Goal: Task Accomplishment & Management: Complete application form

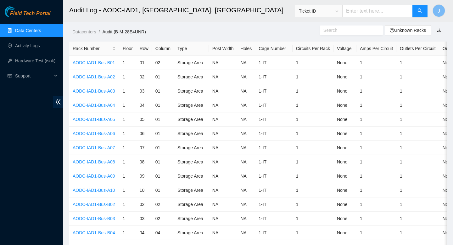
scroll to position [3058, 0]
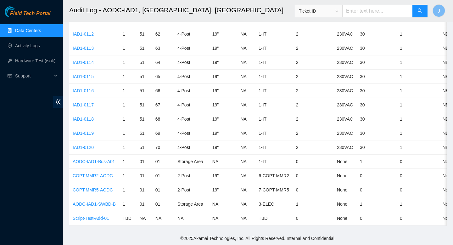
type input "B-V-5W6QCKW"
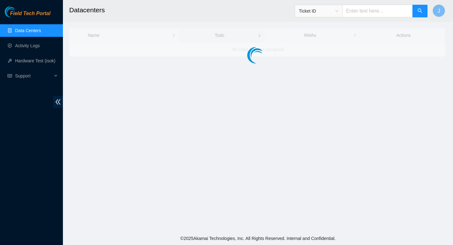
click at [374, 14] on input "text" at bounding box center [377, 11] width 70 height 13
paste input "B-V-5W6QCKW"
type input "B-V-5W6QCKW"
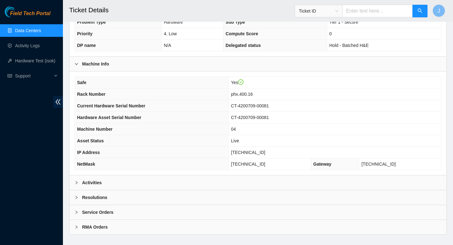
scroll to position [210, 0]
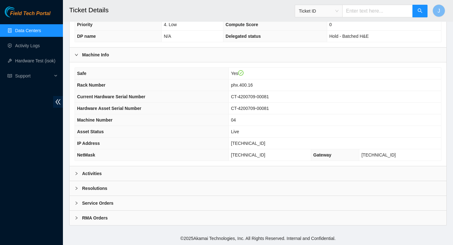
click at [143, 172] on div "Activities" at bounding box center [258, 173] width 377 height 14
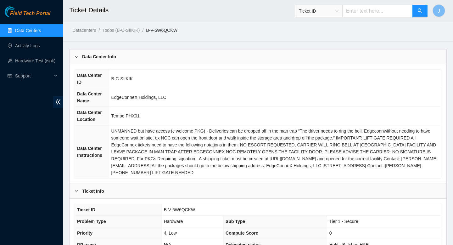
scroll to position [0, 0]
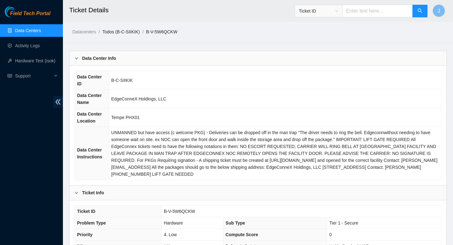
click at [130, 33] on link "Todos (B-C-SIIKIK)" at bounding box center [120, 31] width 37 height 5
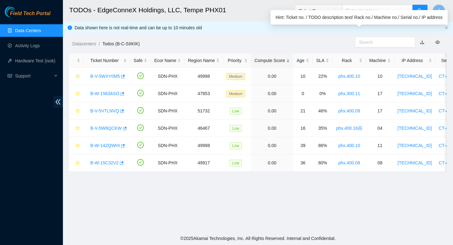
click at [369, 41] on input "text" at bounding box center [382, 42] width 47 height 7
paste input "B-V-5WXY0M5"
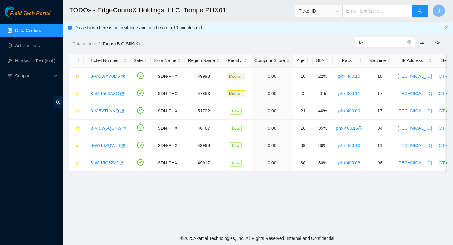
type input "B"
click at [24, 32] on link "Data Centers" at bounding box center [28, 30] width 26 height 5
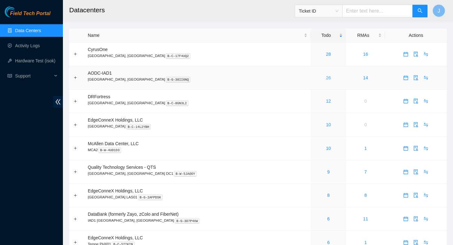
click at [326, 76] on link "26" at bounding box center [328, 77] width 5 height 5
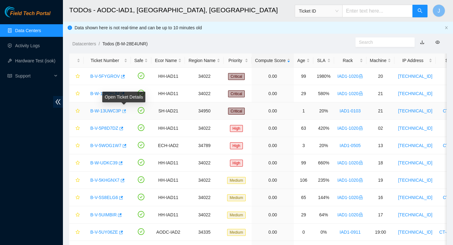
click at [125, 112] on icon "button" at bounding box center [123, 111] width 4 height 4
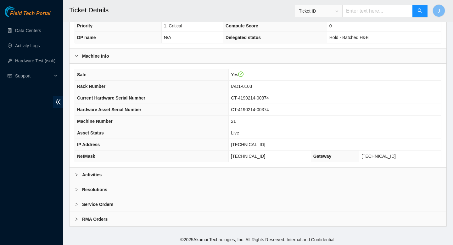
scroll to position [182, 0]
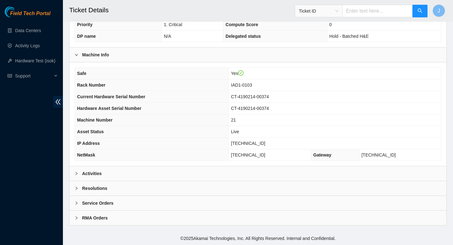
click at [200, 176] on div "Activities" at bounding box center [258, 173] width 377 height 14
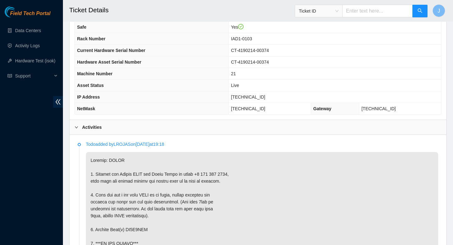
scroll to position [228, 0]
drag, startPoint x: 273, startPoint y: 98, endPoint x: 228, endPoint y: 98, distance: 45.6
click at [227, 98] on tr "IP Address 104.84.154.60" at bounding box center [258, 98] width 366 height 12
copy tr "[TECHNICAL_ID]"
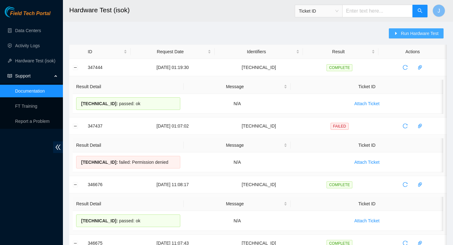
click at [407, 33] on span "Run Hardware Test" at bounding box center [420, 33] width 38 height 7
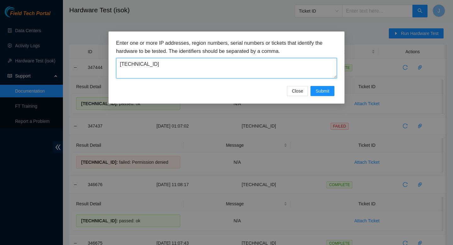
click at [224, 63] on textarea "23.213.129.22" at bounding box center [226, 68] width 221 height 20
paste textarea "104.84.154.60"
type textarea "104.84.154.60"
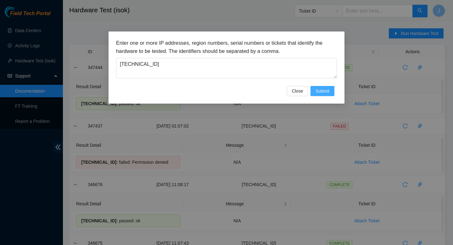
click at [321, 92] on span "Submit" at bounding box center [323, 90] width 14 height 7
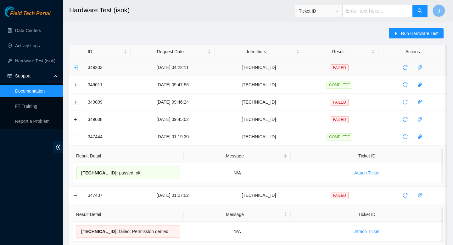
click at [76, 68] on button "Expand row" at bounding box center [75, 67] width 5 height 5
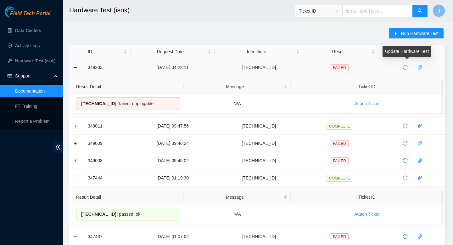
click at [406, 66] on icon "reload" at bounding box center [405, 67] width 5 height 5
click at [407, 66] on icon "reload" at bounding box center [405, 67] width 5 height 5
click at [409, 70] on button "button" at bounding box center [405, 67] width 10 height 10
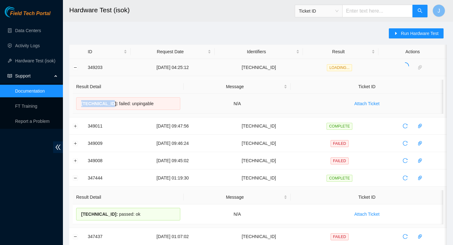
drag, startPoint x: 113, startPoint y: 101, endPoint x: 81, endPoint y: 103, distance: 32.4
click at [79, 103] on div "104.84.154.60 : failed: unpingable" at bounding box center [128, 103] width 104 height 13
copy span "104.84.154.60"
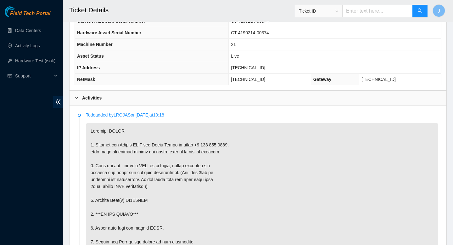
scroll to position [254, 0]
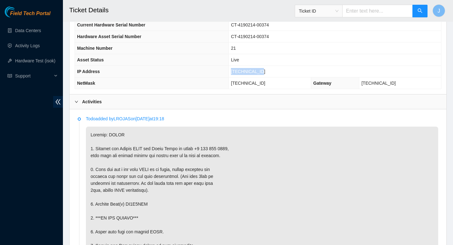
drag, startPoint x: 272, startPoint y: 72, endPoint x: 232, endPoint y: 73, distance: 40.6
click at [232, 73] on tr "IP Address 104.84.154.60" at bounding box center [258, 72] width 366 height 12
copy tr "104.84.154.60"
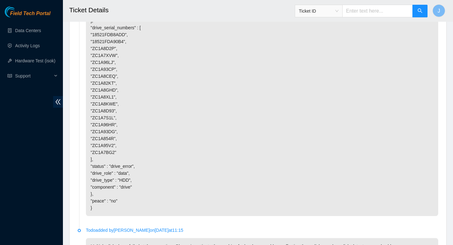
scroll to position [2486, 0]
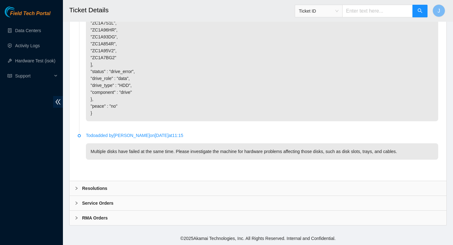
click at [225, 188] on div "Resolutions" at bounding box center [258, 188] width 377 height 14
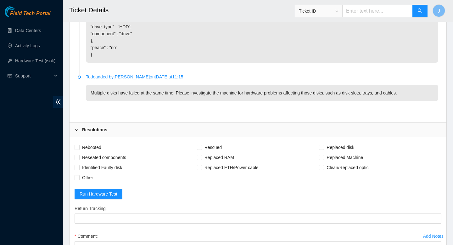
scroll to position [2558, 0]
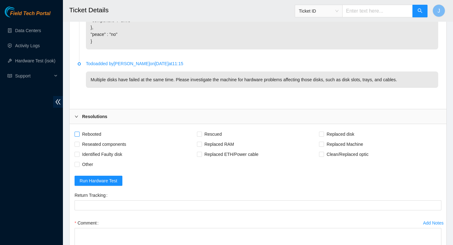
click at [77, 134] on input "Rebooted" at bounding box center [77, 134] width 4 height 4
checkbox input "true"
click at [77, 145] on input "Reseated components" at bounding box center [77, 144] width 4 height 4
checkbox input "true"
click at [321, 135] on input "Replaced disk" at bounding box center [321, 134] width 4 height 4
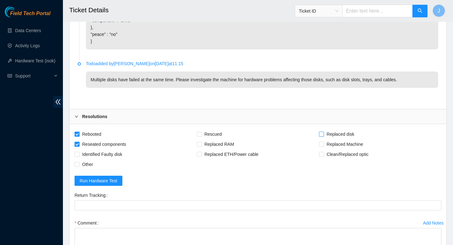
checkbox input "true"
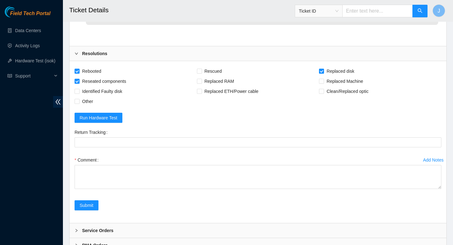
scroll to position [2622, 0]
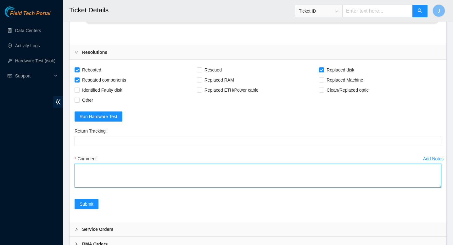
click at [228, 174] on textarea "Comment" at bounding box center [258, 176] width 367 height 24
paste textarea "349212 10-10-2025 05:19:42 104.84.154.60 COMPLETE Result Detail Message Ticket …"
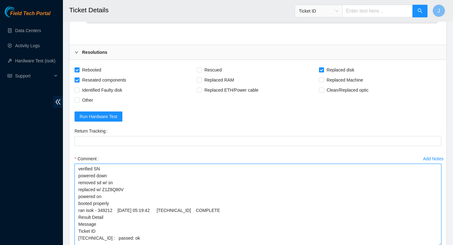
drag, startPoint x: 439, startPoint y: 186, endPoint x: 435, endPoint y: 220, distance: 34.6
click at [443, 244] on div "Add Notes Comment verified SN powered down removed sd w/ sn replaced w/ Z1Z8Q80…" at bounding box center [258, 206] width 372 height 104
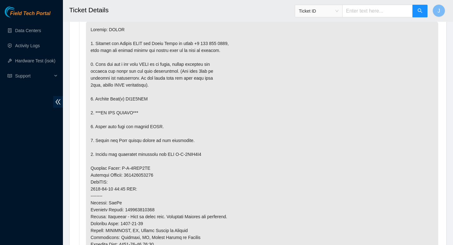
scroll to position [359, 0]
click at [140, 98] on p at bounding box center [262, 182] width 352 height 321
copy p "ZC1A8KWE"
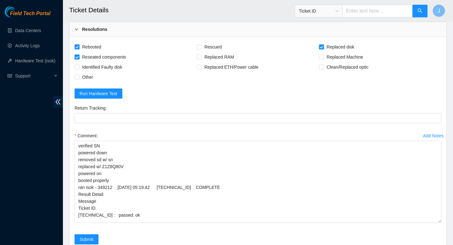
scroll to position [2647, 0]
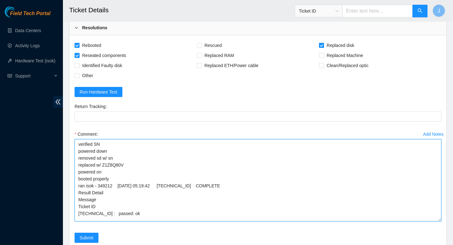
click at [134, 157] on textarea "verified SN powered down removed sd w/ sn replaced w/ Z1Z8Q80V powered on boote…" at bounding box center [258, 180] width 367 height 82
paste textarea "ZC1A8KWE"
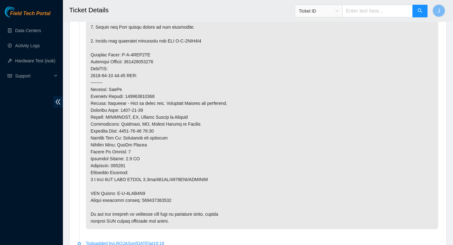
scroll to position [473, 0]
type textarea "verified SN powered down removed sd w/ sn ZC1A8KWE replaced w/ Z1Z8Q80V powered…"
click at [165, 199] on p at bounding box center [262, 67] width 352 height 321
copy p "450826223015"
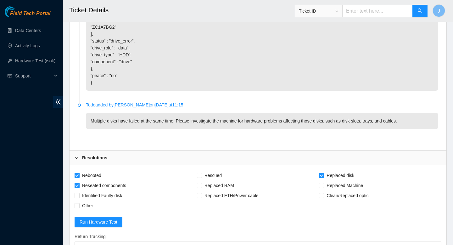
scroll to position [2653, 0]
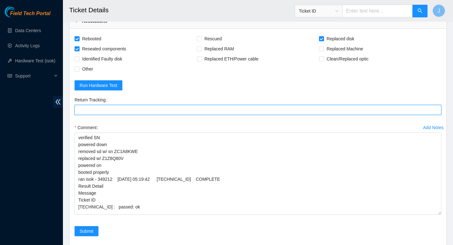
click at [135, 110] on Tracking "Return Tracking" at bounding box center [258, 110] width 367 height 10
paste Tracking "450826223015"
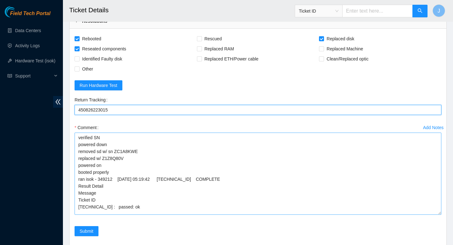
type Tracking "450826223015"
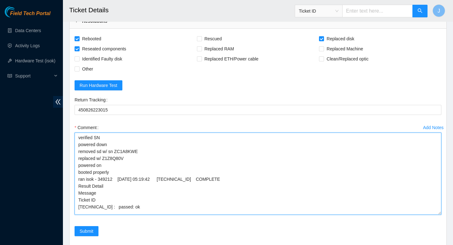
click at [175, 143] on textarea "verified SN powered down removed sd w/ sn ZC1A8KWE replaced w/ Z1Z8Q80V powered…" at bounding box center [258, 173] width 367 height 82
paste textarea "450826223015"
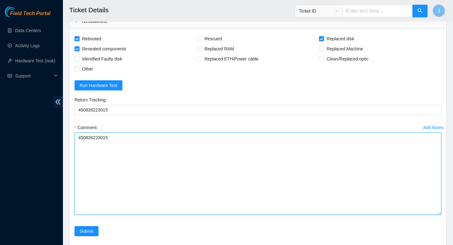
type textarea "verified SN powered down removed sd w/ sn ZC1A8KWE replaced w/ Z1Z8Q80V powered…"
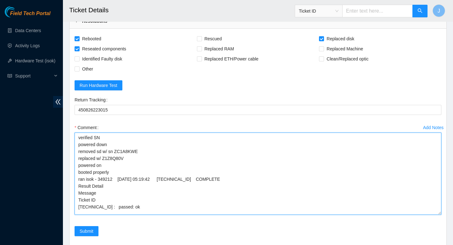
click at [191, 149] on textarea "verified SN powered down removed sd w/ sn ZC1A8KWE replaced w/ Z1Z8Q80V powered…" at bounding box center [258, 173] width 367 height 82
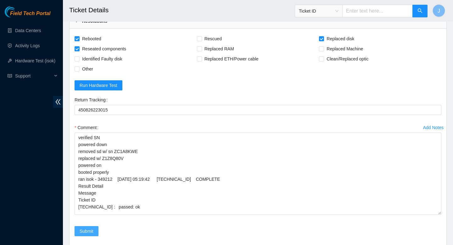
click at [90, 233] on span "Submit" at bounding box center [87, 230] width 14 height 7
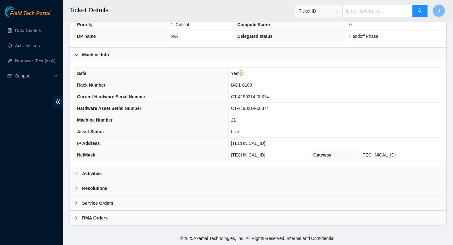
scroll to position [182, 0]
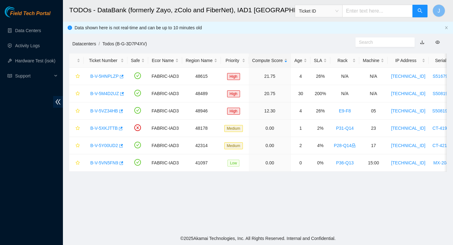
click at [85, 44] on link "Datacenters" at bounding box center [84, 43] width 24 height 5
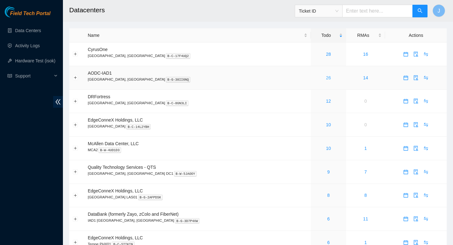
click at [326, 78] on link "26" at bounding box center [328, 77] width 5 height 5
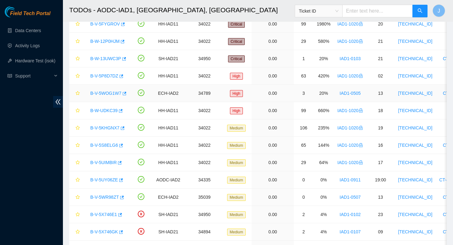
scroll to position [53, 0]
click at [126, 93] on icon "button" at bounding box center [124, 93] width 4 height 4
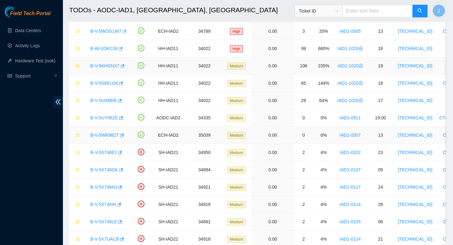
scroll to position [115, 0]
click at [123, 135] on icon "button" at bounding box center [122, 134] width 4 height 3
click at [124, 119] on div "B-V-5UY06ZE" at bounding box center [107, 117] width 40 height 10
click at [123, 118] on icon "button" at bounding box center [120, 117] width 4 height 4
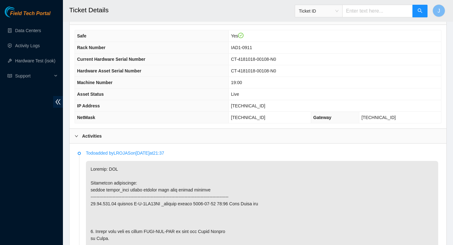
scroll to position [219, 0]
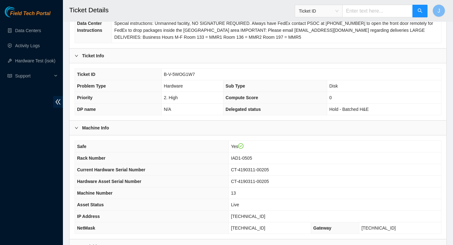
scroll to position [172, 0]
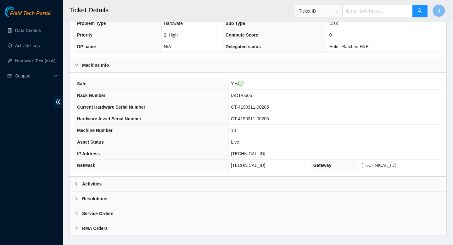
click at [207, 187] on div "Activities" at bounding box center [258, 183] width 377 height 14
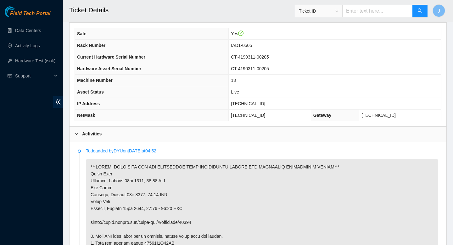
scroll to position [229, 0]
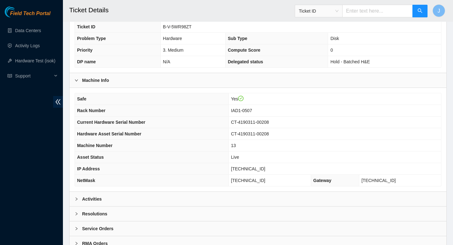
scroll to position [164, 0]
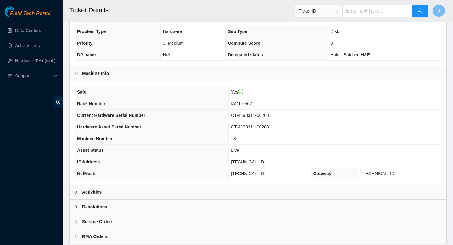
click at [135, 192] on div "Activities" at bounding box center [258, 192] width 377 height 14
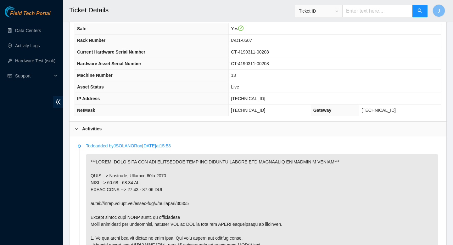
scroll to position [227, 0]
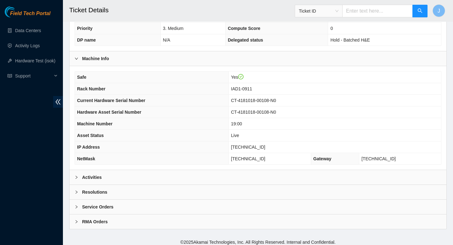
scroll to position [181, 0]
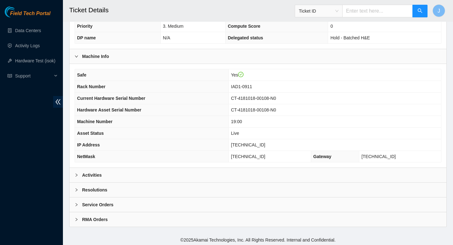
click at [178, 176] on div "Activities" at bounding box center [258, 175] width 377 height 14
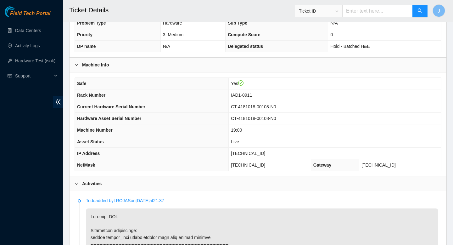
scroll to position [171, 0]
drag, startPoint x: 270, startPoint y: 153, endPoint x: 235, endPoint y: 152, distance: 34.9
click at [235, 152] on tr "IP Address 23.76.147.38" at bounding box center [258, 154] width 366 height 12
copy tr "23.76.147.38"
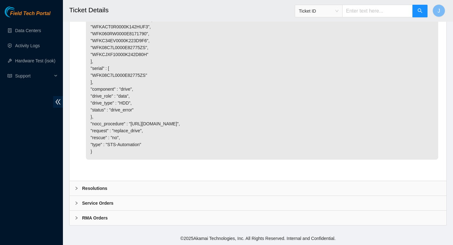
scroll to position [2614, 0]
click at [121, 189] on div "Resolutions" at bounding box center [258, 188] width 377 height 14
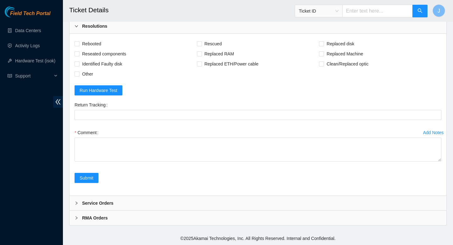
scroll to position [2688, 0]
click at [78, 46] on input "Rebooted" at bounding box center [77, 43] width 4 height 4
checkbox input "true"
click at [79, 56] on input "Reseated components" at bounding box center [77, 53] width 4 height 4
checkbox input "true"
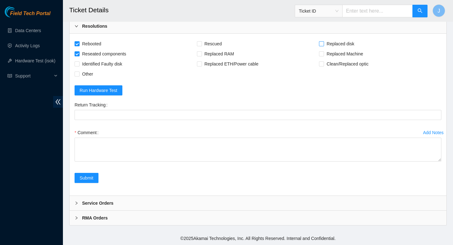
click at [324, 46] on span at bounding box center [321, 43] width 5 height 5
click at [323, 46] on input "Replaced disk" at bounding box center [321, 43] width 4 height 4
checkbox input "true"
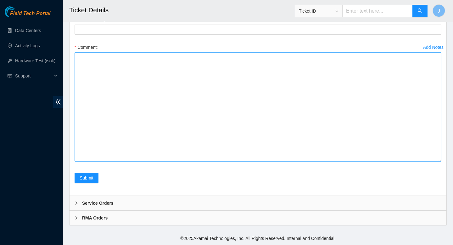
drag, startPoint x: 440, startPoint y: 159, endPoint x: 439, endPoint y: 244, distance: 85.3
click at [439, 161] on textarea "Comment" at bounding box center [258, 106] width 367 height 109
click at [318, 161] on textarea "Comment" at bounding box center [258, 106] width 367 height 109
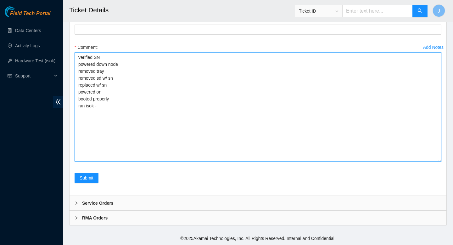
paste textarea "349209 10-10-2025 04:40:56 23.76.147.38 COMPLETE Result Detail Message Ticket I…"
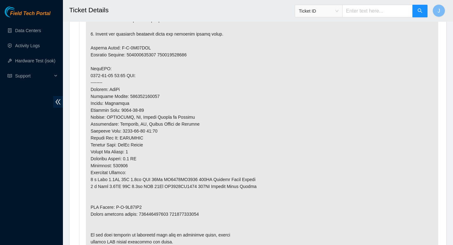
scroll to position [505, 0]
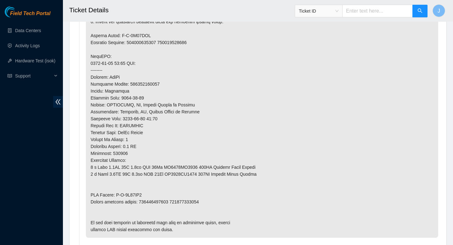
type textarea "verified SN powered down node removed tray removed sd w/ sn replaced w/ sn powe…"
click at [202, 201] on p at bounding box center [262, 56] width 352 height 362
copy p "463470063832"
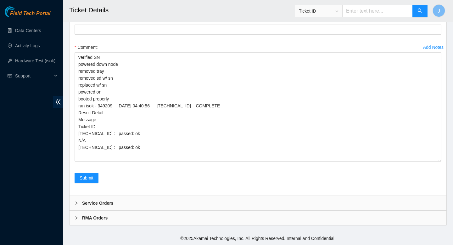
scroll to position [2761, 0]
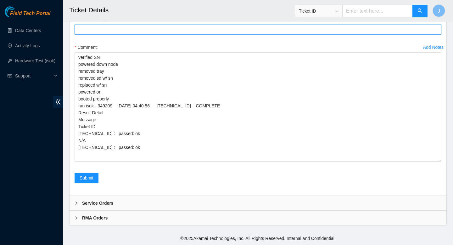
click at [147, 35] on Tracking "Return Tracking" at bounding box center [258, 30] width 367 height 10
paste Tracking "463470063832"
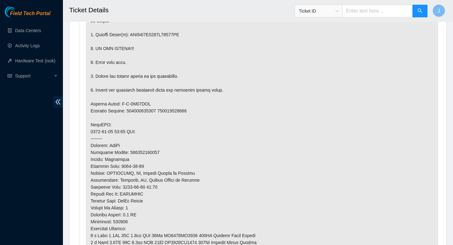
scroll to position [432, 0]
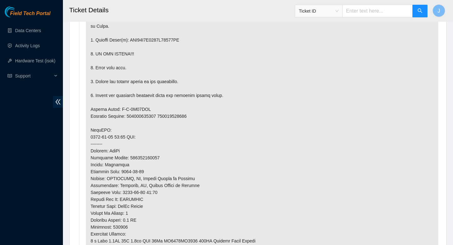
type Tracking "463470063832"
click at [158, 36] on p at bounding box center [262, 130] width 352 height 362
copy p "WFK08C7L0000E82775ZS"
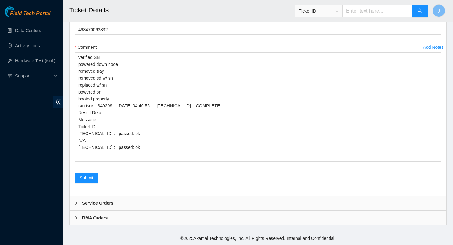
scroll to position [2839, 0]
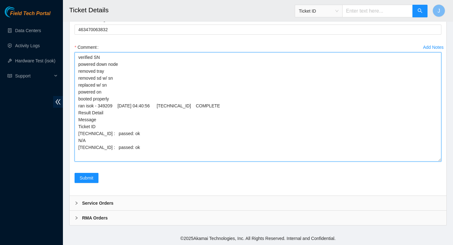
click at [149, 101] on textarea "verified SN powered down node removed tray removed sd w/ sn replaced w/ sn powe…" at bounding box center [258, 106] width 367 height 109
paste textarea "WFK08C7L0000E82775ZS"
click at [128, 107] on textarea "verified SN powered down node removed tray removed sd w/ sn WFK08C7L0000E82775Z…" at bounding box center [258, 106] width 367 height 109
type textarea "verified SN powered down node removed tray removed sd w/ sn WFK08C7L0000E82775Z…"
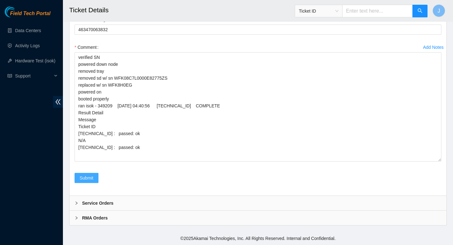
click at [89, 181] on span "Submit" at bounding box center [87, 177] width 14 height 7
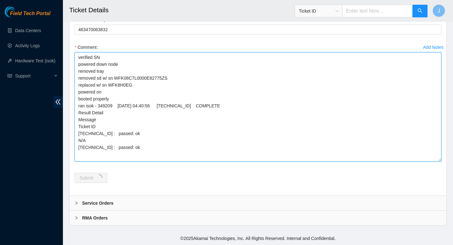
click at [151, 122] on textarea "verified SN powered down node removed tray removed sd w/ sn WFK08C7L0000E82775Z…" at bounding box center [258, 106] width 367 height 109
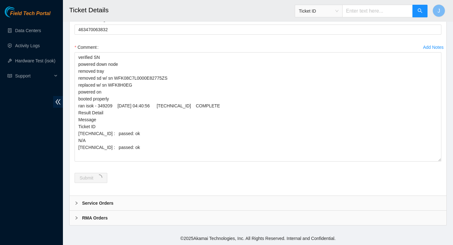
scroll to position [0, 0]
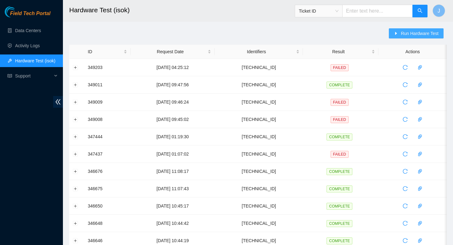
click at [423, 31] on span "Run Hardware Test" at bounding box center [420, 33] width 38 height 7
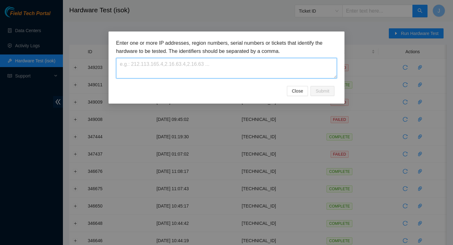
click at [265, 65] on textarea at bounding box center [226, 68] width 221 height 20
paste textarea "104.84.154.60"
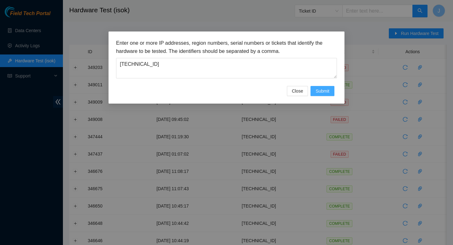
click at [326, 92] on span "Submit" at bounding box center [323, 90] width 14 height 7
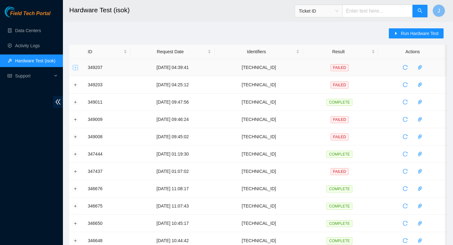
click at [76, 69] on button "Expand row" at bounding box center [75, 67] width 5 height 5
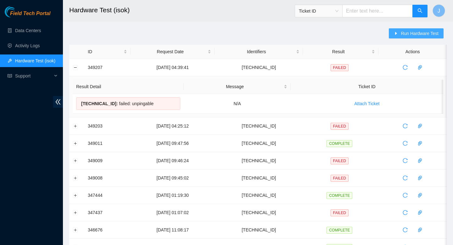
click at [412, 33] on span "Run Hardware Test" at bounding box center [420, 33] width 38 height 7
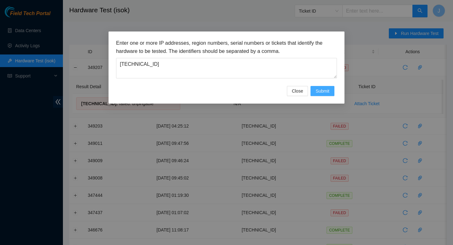
click at [320, 90] on span "Submit" at bounding box center [323, 90] width 14 height 7
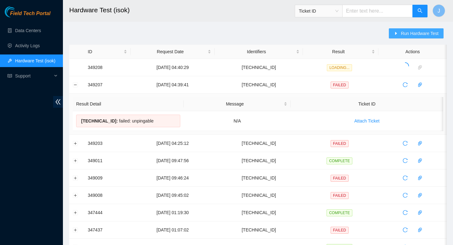
click at [412, 30] on span "Run Hardware Test" at bounding box center [420, 33] width 38 height 7
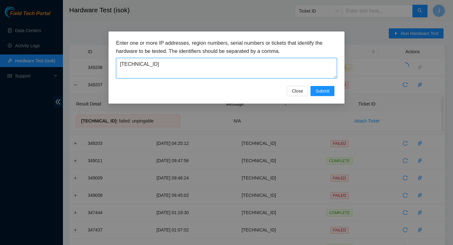
click at [234, 72] on textarea "[TECHNICAL_ID]" at bounding box center [226, 68] width 221 height 20
paste textarea "23.76.147.38"
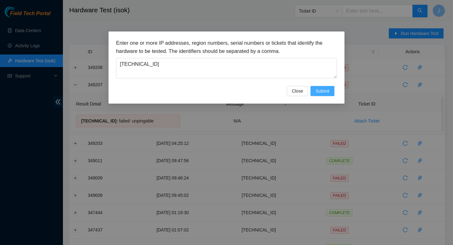
click at [326, 89] on span "Submit" at bounding box center [323, 90] width 14 height 7
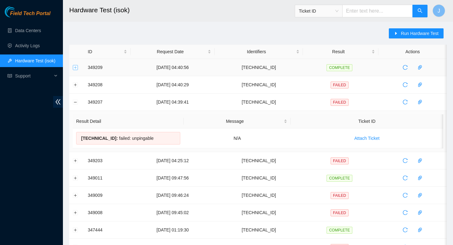
click at [76, 68] on button "Expand row" at bounding box center [75, 67] width 5 height 5
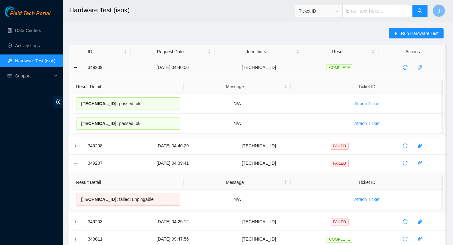
drag, startPoint x: 144, startPoint y: 124, endPoint x: 83, endPoint y: 64, distance: 85.0
copy tbody "349209 10-10-2025 04:40:56 23.76.147.38 COMPLETE Result Detail Message Ticket I…"
click at [419, 32] on span "Run Hardware Test" at bounding box center [420, 33] width 38 height 7
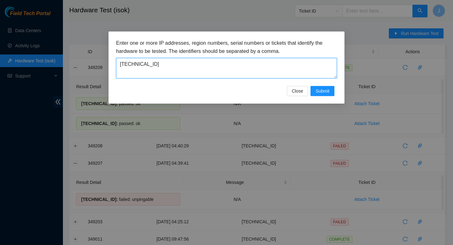
click at [247, 69] on textarea "23.76.147.38" at bounding box center [226, 68] width 221 height 20
paste textarea "104.84.154.60"
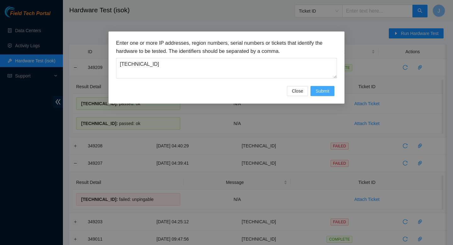
click at [319, 92] on span "Submit" at bounding box center [323, 90] width 14 height 7
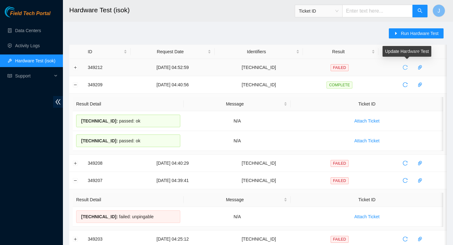
click at [408, 68] on icon "reload" at bounding box center [405, 67] width 5 height 5
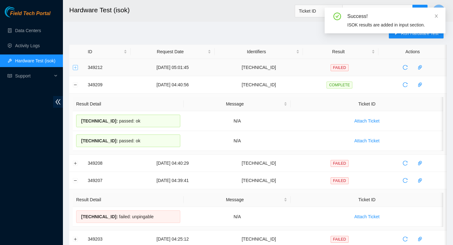
click at [74, 66] on button "Expand row" at bounding box center [75, 67] width 5 height 5
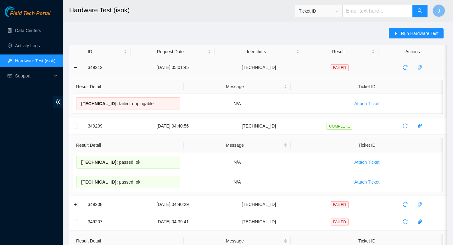
drag, startPoint x: 160, startPoint y: 104, endPoint x: 87, endPoint y: 67, distance: 81.9
copy tbody "349212 10-10-2025 05:01:45 104.84.154.60 FAILED Result Detail Message Ticket ID…"
click at [406, 68] on icon "reload" at bounding box center [405, 67] width 5 height 5
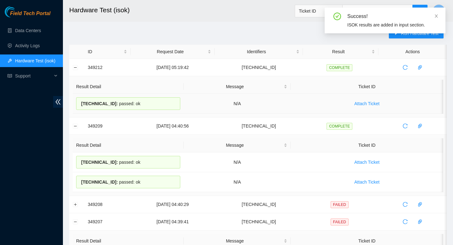
click at [154, 104] on div "104.84.154.60 : passed: ok" at bounding box center [128, 103] width 104 height 13
drag, startPoint x: 151, startPoint y: 104, endPoint x: 89, endPoint y: 63, distance: 74.8
copy tbody "349212 10-10-2025 05:19:42 104.84.154.60 COMPLETE Result Detail Message Ticket …"
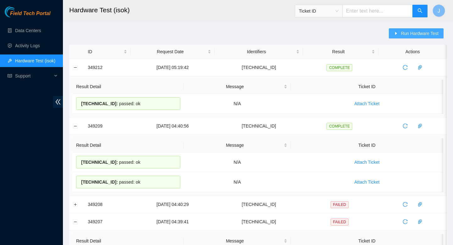
click at [421, 31] on span "Run Hardware Test" at bounding box center [420, 33] width 38 height 7
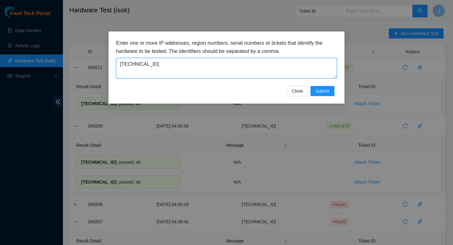
click at [249, 70] on textarea "104.84.154.60" at bounding box center [226, 68] width 221 height 20
paste textarea "23.199.35.157"
type textarea "23.199.35.157"
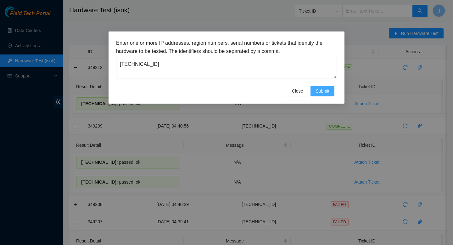
click at [324, 91] on span "Submit" at bounding box center [323, 90] width 14 height 7
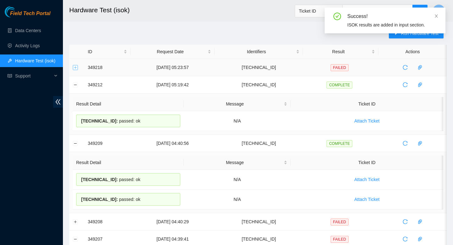
click at [74, 69] on button "Expand row" at bounding box center [75, 67] width 5 height 5
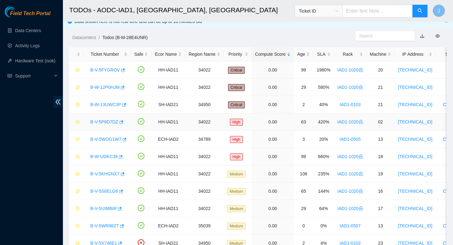
scroll to position [4, 0]
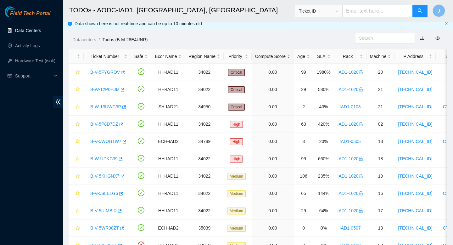
click at [30, 29] on link "Data Centers" at bounding box center [28, 30] width 26 height 5
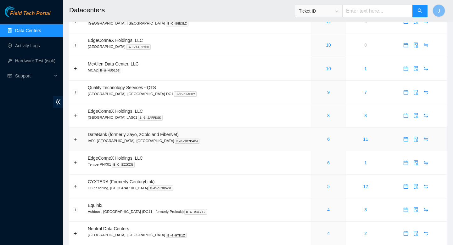
scroll to position [81, 0]
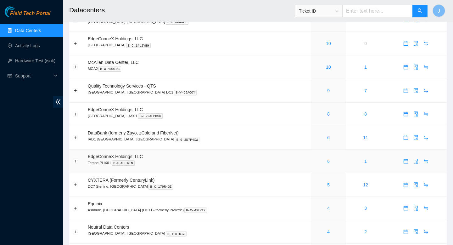
click at [327, 162] on link "6" at bounding box center [328, 161] width 3 height 5
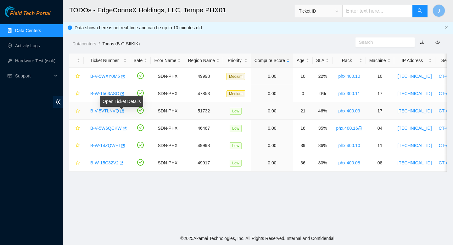
click at [124, 112] on icon "button" at bounding box center [121, 111] width 4 height 4
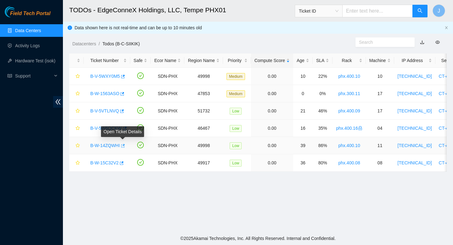
click at [125, 147] on icon "button" at bounding box center [123, 145] width 4 height 3
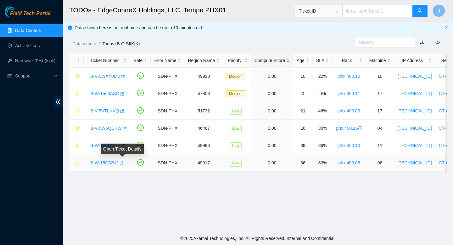
click at [123, 165] on icon "button" at bounding box center [121, 163] width 4 height 4
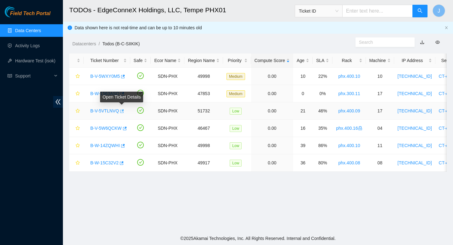
click at [123, 110] on icon "button" at bounding box center [121, 111] width 4 height 4
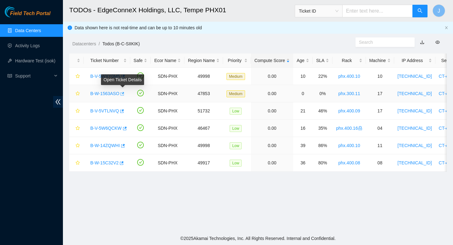
click at [124, 92] on icon "button" at bounding box center [122, 94] width 4 height 4
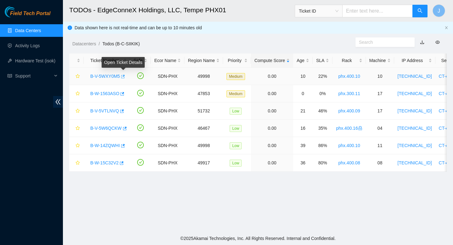
click at [125, 77] on icon "button" at bounding box center [122, 76] width 4 height 4
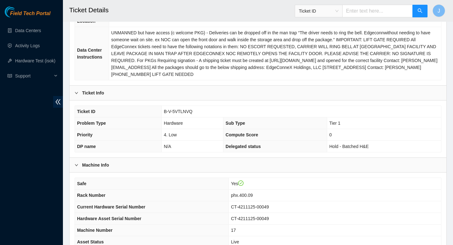
scroll to position [210, 0]
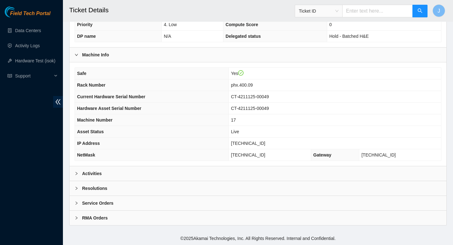
click at [167, 174] on div "Activities" at bounding box center [258, 173] width 377 height 14
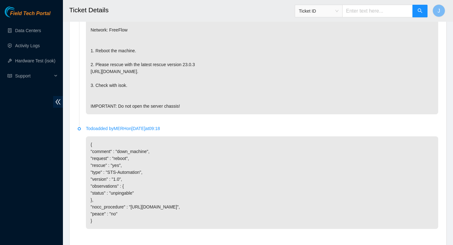
scroll to position [497, 0]
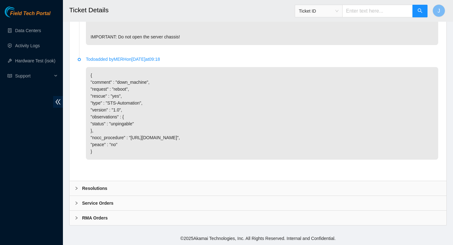
click at [132, 188] on div "Resolutions" at bounding box center [258, 188] width 377 height 14
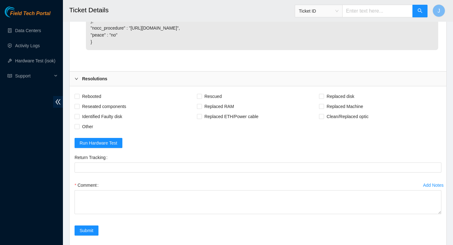
scroll to position [609, 0]
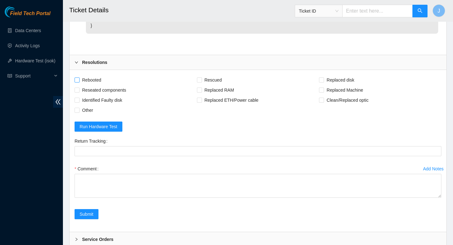
click at [77, 82] on input "Rebooted" at bounding box center [77, 79] width 4 height 4
checkbox input "true"
click at [76, 92] on input "Reseated components" at bounding box center [77, 89] width 4 height 4
checkbox input "true"
click at [78, 82] on input "Rebooted" at bounding box center [77, 79] width 4 height 4
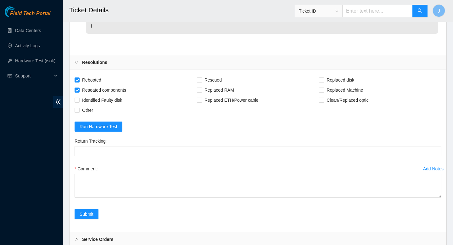
checkbox input "false"
click at [76, 92] on input "Reseated components" at bounding box center [77, 89] width 4 height 4
checkbox input "false"
click at [77, 82] on input "Rebooted" at bounding box center [77, 79] width 4 height 4
checkbox input "true"
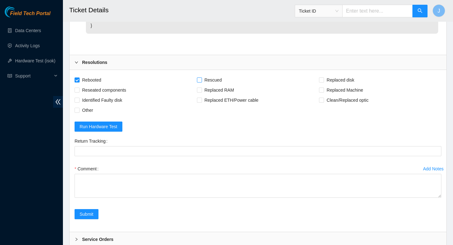
click at [197, 82] on input "Rescued" at bounding box center [199, 79] width 4 height 4
checkbox input "true"
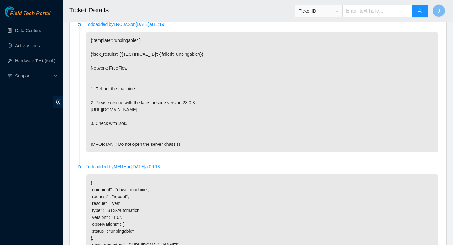
scroll to position [659, 0]
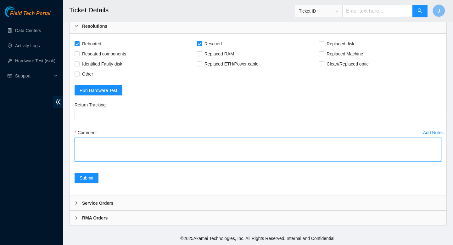
click at [113, 148] on textarea "Comment" at bounding box center [258, 149] width 367 height 24
click at [179, 155] on textarea "worked remotely with Ledcore tech, Chase rescued configured ran isok -" at bounding box center [258, 149] width 367 height 24
paste textarea "The following hosts passed all tests: 23.219.183.167 23.219.183.201 23.219.183.…"
drag, startPoint x: 113, startPoint y: 158, endPoint x: 75, endPoint y: 151, distance: 38.4
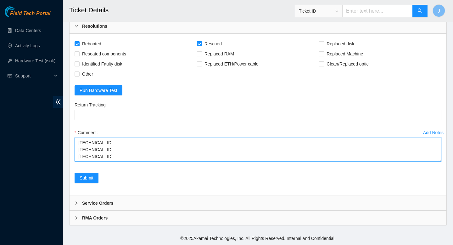
click at [75, 151] on textarea "worked remotely with Ledcore tech, Chase rescued configured ran isok - The foll…" at bounding box center [258, 149] width 367 height 24
type textarea "worked remotely with Ledcore tech, Chase rescued configured ran isok - The foll…"
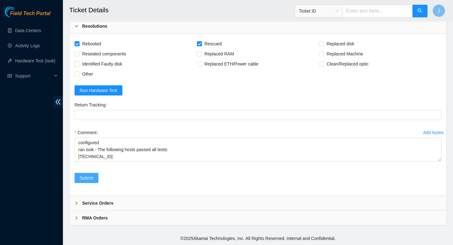
click at [86, 175] on span "Submit" at bounding box center [87, 177] width 14 height 7
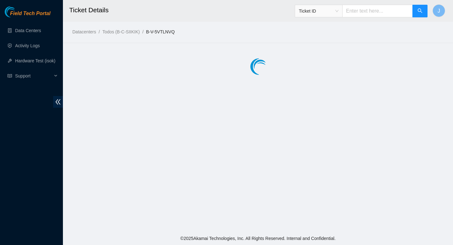
scroll to position [0, 0]
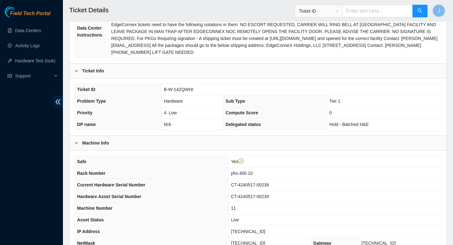
scroll to position [210, 0]
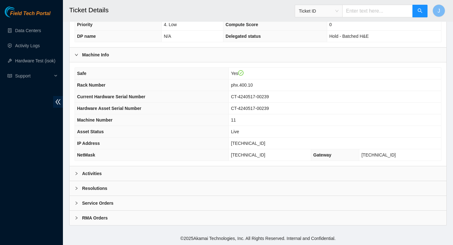
click at [266, 172] on div "Activities" at bounding box center [258, 173] width 377 height 14
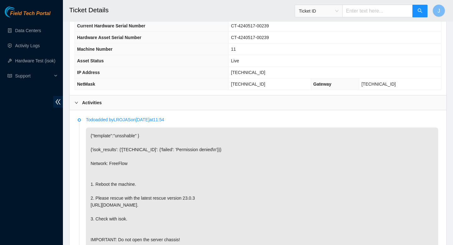
scroll to position [497, 0]
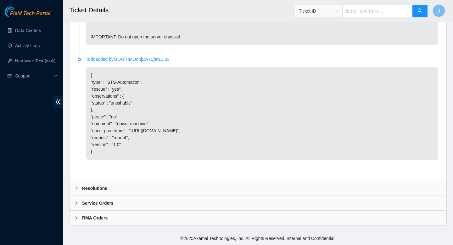
click at [238, 187] on div "Resolutions" at bounding box center [258, 188] width 377 height 14
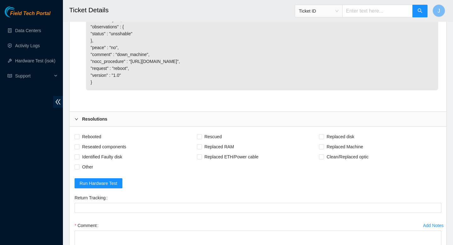
scroll to position [559, 0]
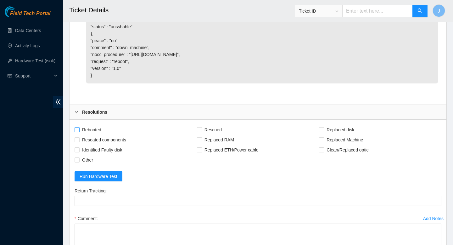
click at [76, 132] on input "Rebooted" at bounding box center [77, 129] width 4 height 4
checkbox input "true"
click at [199, 132] on input "Rescued" at bounding box center [199, 129] width 4 height 4
checkbox input "true"
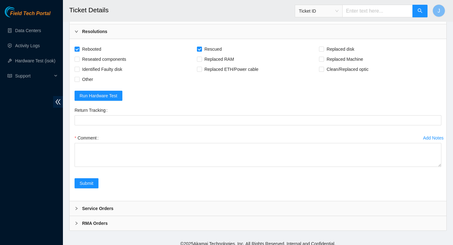
scroll to position [642, 0]
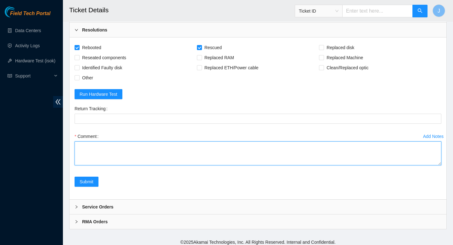
click at [209, 165] on textarea "Comment" at bounding box center [258, 153] width 367 height 24
paste textarea "worked remotely with Ledcore tech, [PERSON_NAME] rescued configured ran isok -"
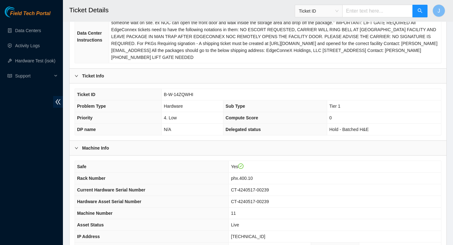
scroll to position [659, 0]
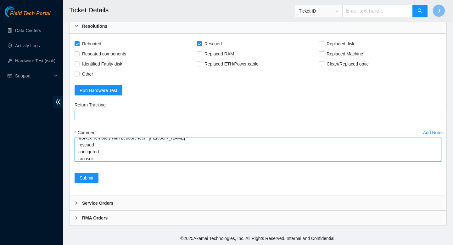
paste textarea "The following hosts passed all tests: [TECHNICAL_ID] [TECHNICAL_ID] [TECHNICAL_…"
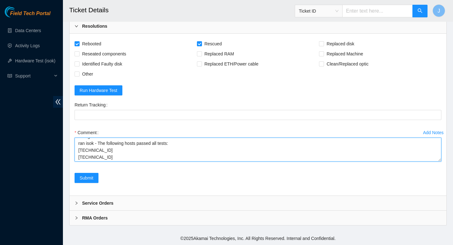
scroll to position [28, 0]
drag, startPoint x: 113, startPoint y: 150, endPoint x: 76, endPoint y: 146, distance: 37.1
click at [76, 146] on textarea "worked remotely with Ledcore tech, [PERSON_NAME] rescued configured ran isok - …" at bounding box center [258, 149] width 367 height 24
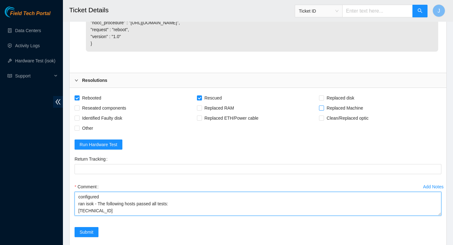
scroll to position [659, 0]
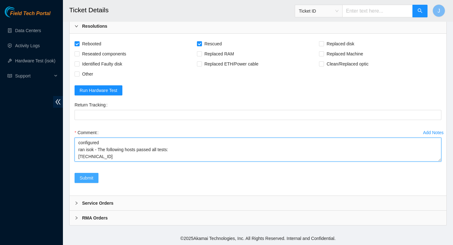
type textarea "worked remotely with Ledcore tech, [PERSON_NAME] rescued configured ran isok - …"
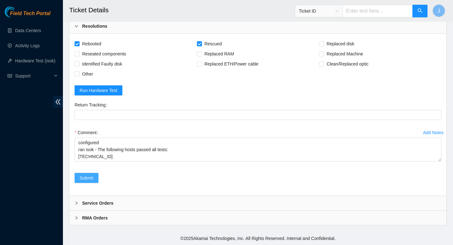
click at [86, 179] on span "Submit" at bounding box center [87, 177] width 14 height 7
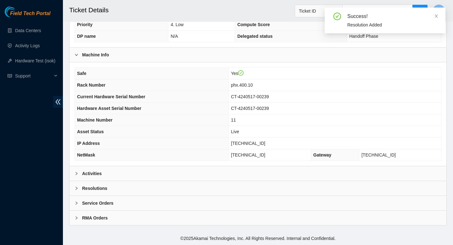
scroll to position [0, 0]
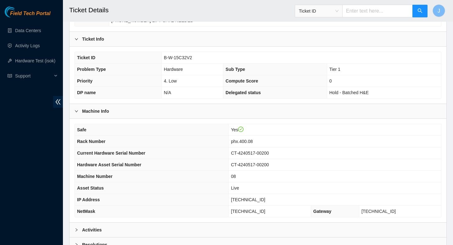
scroll to position [210, 0]
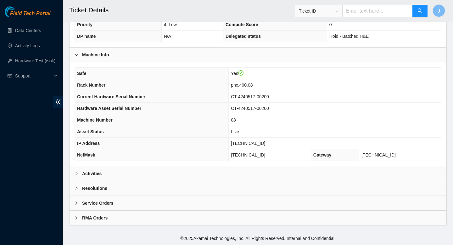
click at [201, 177] on div "Activities" at bounding box center [258, 173] width 377 height 14
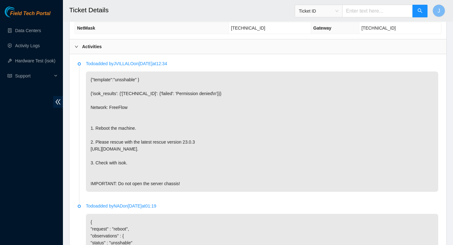
scroll to position [497, 0]
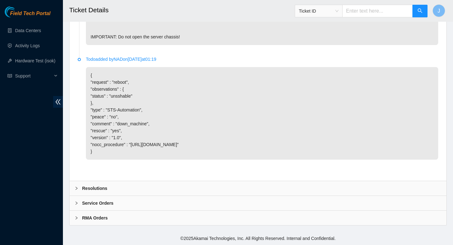
click at [192, 188] on div "Resolutions" at bounding box center [258, 188] width 377 height 14
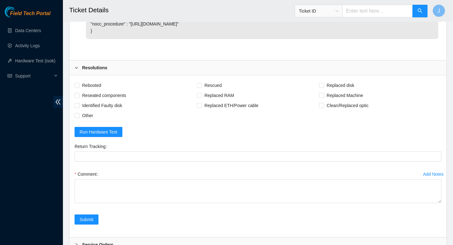
scroll to position [659, 0]
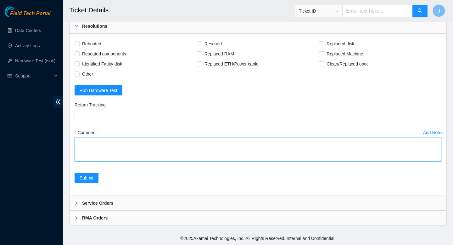
click at [194, 145] on textarea "Comment" at bounding box center [258, 149] width 367 height 24
paste textarea "worked remotely with Ledcore tech, [PERSON_NAME] rescued configured ran isok -"
type textarea "worked remotely with Ledcore tech, [PERSON_NAME] rescued configured ran isok -"
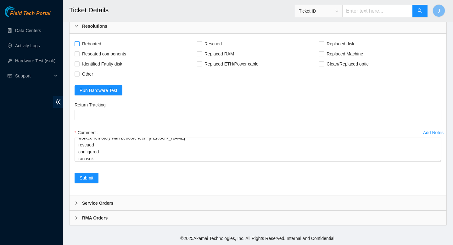
click at [79, 44] on span at bounding box center [77, 43] width 5 height 5
click at [79, 44] on input "Rebooted" at bounding box center [77, 43] width 4 height 4
checkbox input "true"
click at [199, 44] on input "Rescued" at bounding box center [199, 43] width 4 height 4
checkbox input "true"
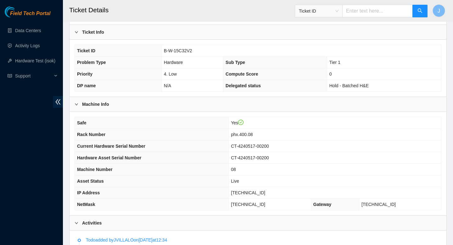
scroll to position [659, 0]
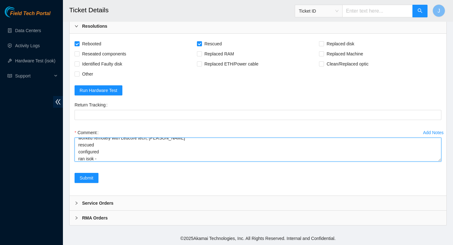
click at [179, 159] on textarea "worked remotely with Ledcore tech, [PERSON_NAME] rescued configured ran isok -" at bounding box center [258, 149] width 367 height 24
paste textarea "The following hosts passed all tests: 23.219.183.167 23.219.183.201"
drag, startPoint x: 77, startPoint y: 152, endPoint x: 118, endPoint y: 150, distance: 40.9
click at [118, 150] on textarea "worked remotely with Ledcore tech, Chase rescued configured ran isok - The foll…" at bounding box center [258, 149] width 367 height 24
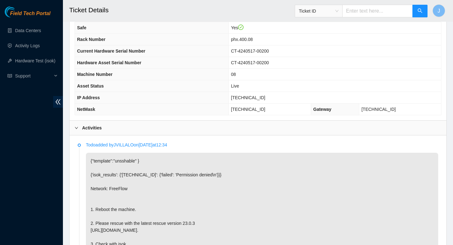
scroll to position [659, 0]
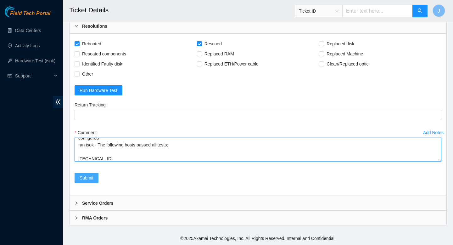
type textarea "worked remotely with Ledcore tech, Chase rescued configured ran isok - The foll…"
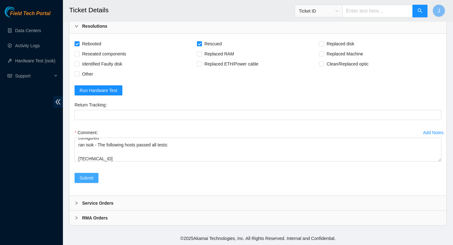
click at [86, 176] on span "Submit" at bounding box center [87, 177] width 14 height 7
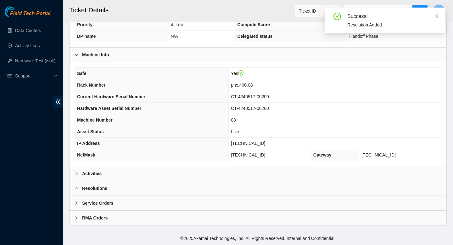
scroll to position [210, 0]
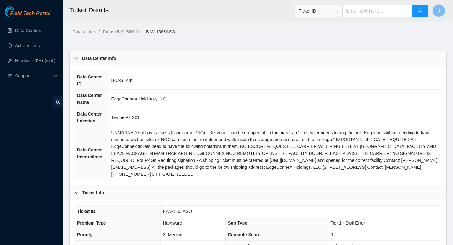
scroll to position [210, 0]
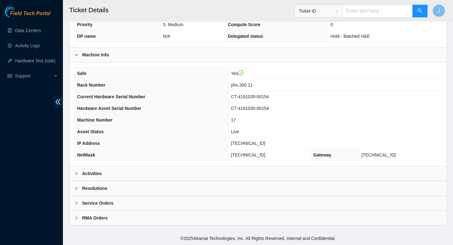
click at [167, 172] on div "Activities" at bounding box center [258, 173] width 377 height 14
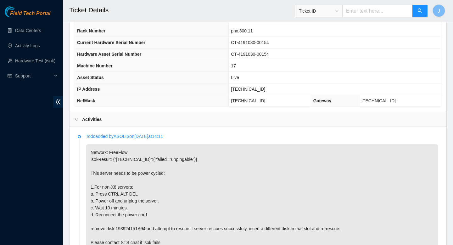
scroll to position [263, 0]
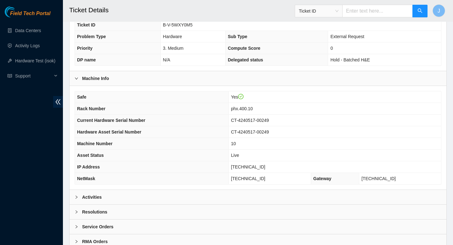
scroll to position [210, 0]
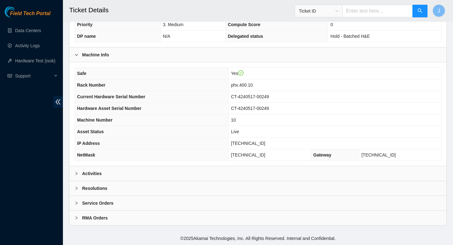
click at [189, 171] on div "Activities" at bounding box center [258, 173] width 377 height 14
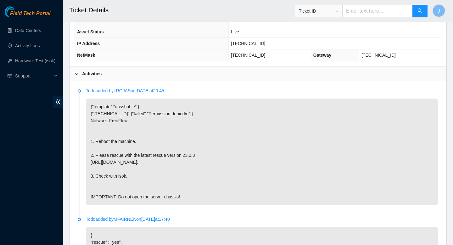
scroll to position [483, 0]
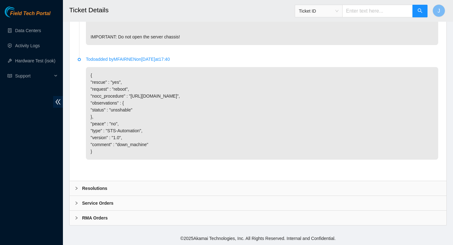
click at [165, 188] on div "Resolutions" at bounding box center [258, 188] width 377 height 14
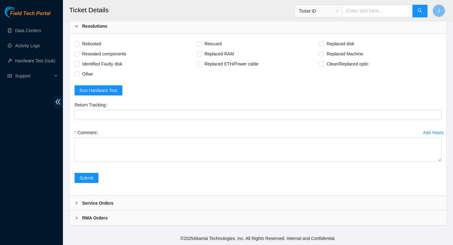
scroll to position [645, 0]
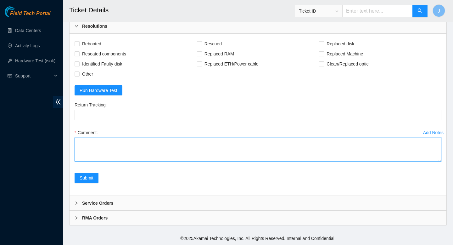
click at [182, 150] on textarea "Comment" at bounding box center [258, 149] width 367 height 24
paste textarea "worked remotely with Ledcore tech, [PERSON_NAME] rescued configured ran isok -"
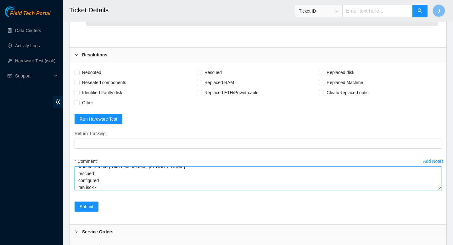
scroll to position [603, 0]
type textarea "worked remotely with Ledcore tech, [PERSON_NAME] rescued configured ran isok -"
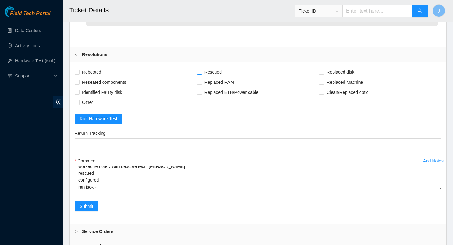
click at [199, 74] on input "Rescued" at bounding box center [199, 72] width 4 height 4
checkbox input "true"
click at [76, 74] on input "Rebooted" at bounding box center [77, 72] width 4 height 4
checkbox input "true"
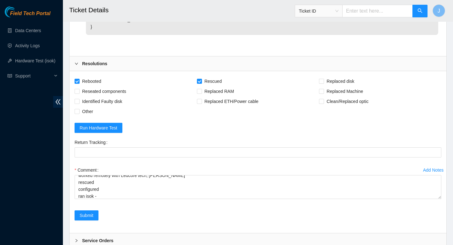
scroll to position [645, 0]
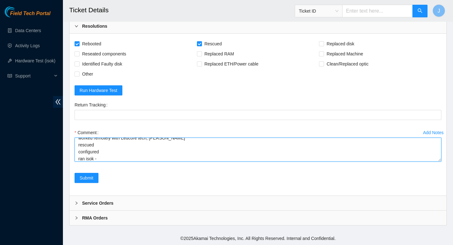
click at [138, 157] on textarea "worked remotely with Ledcore tech, [PERSON_NAME] rescued configured ran isok -" at bounding box center [258, 149] width 367 height 24
paste textarea "The following host passed all tests: [TECHNICAL_ID]"
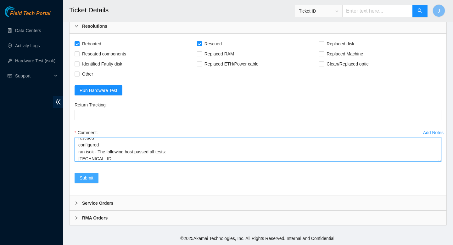
type textarea "worked remotely with Ledcore tech, [PERSON_NAME] rescued configured ran isok - …"
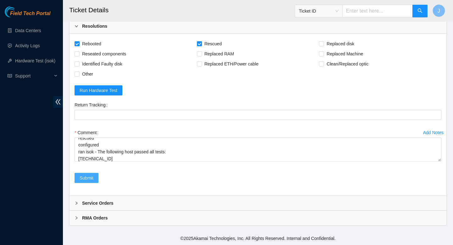
click at [86, 177] on span "Submit" at bounding box center [87, 177] width 14 height 7
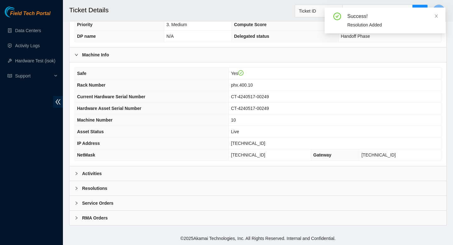
scroll to position [210, 0]
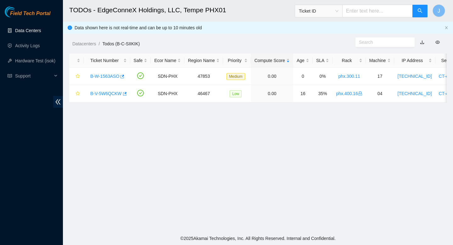
click at [33, 31] on link "Data Centers" at bounding box center [28, 30] width 26 height 5
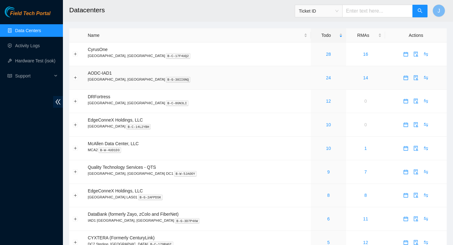
click at [314, 81] on div "24" at bounding box center [328, 77] width 28 height 7
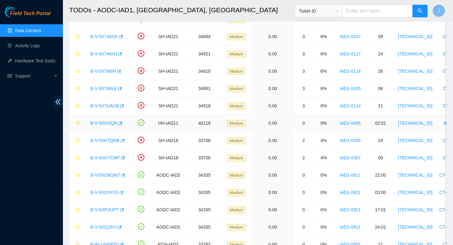
scroll to position [216, 0]
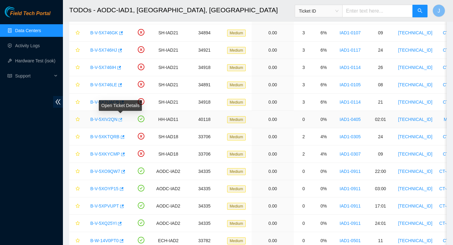
click at [122, 121] on icon "button" at bounding box center [121, 119] width 4 height 3
click at [395, 10] on input "text" at bounding box center [377, 11] width 70 height 13
paste input "[TECHNICAL_ID]"
click at [339, 12] on span "Ticket ID" at bounding box center [319, 10] width 40 height 9
type input "[TECHNICAL_ID]"
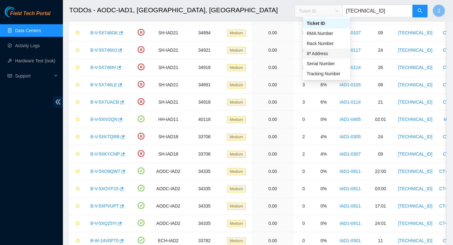
click at [321, 53] on div "IP Address" at bounding box center [327, 53] width 40 height 7
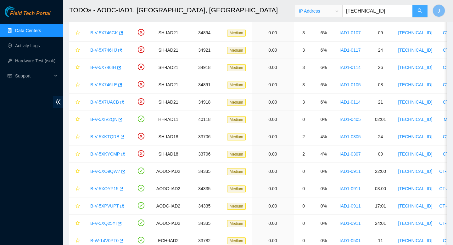
click at [420, 8] on icon "search" at bounding box center [419, 10] width 5 height 5
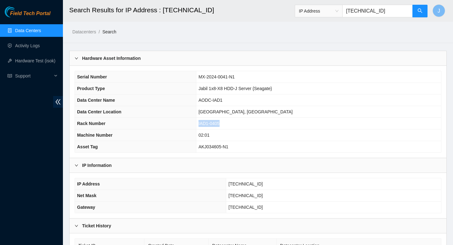
drag, startPoint x: 243, startPoint y: 123, endPoint x: 210, endPoint y: 124, distance: 32.7
click at [210, 124] on tr "Rack Number IAD1-0405" at bounding box center [258, 124] width 366 height 12
copy tr "IAD1-0405"
click at [369, 14] on input "[TECHNICAL_ID]" at bounding box center [377, 11] width 70 height 13
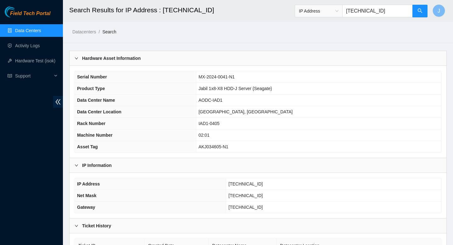
click at [369, 14] on input "[TECHNICAL_ID]" at bounding box center [377, 11] width 70 height 13
paste input "IAD1-0405"
type input "IAD1-0405"
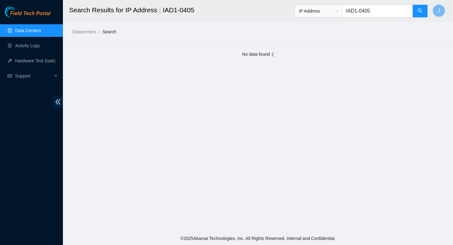
click at [339, 13] on span "IP Address" at bounding box center [319, 10] width 40 height 9
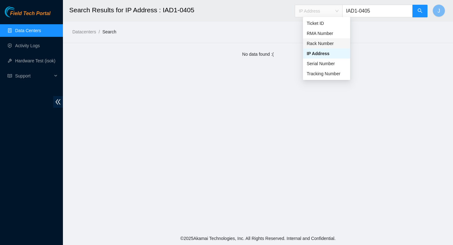
click at [329, 43] on div "Rack Number" at bounding box center [327, 43] width 40 height 7
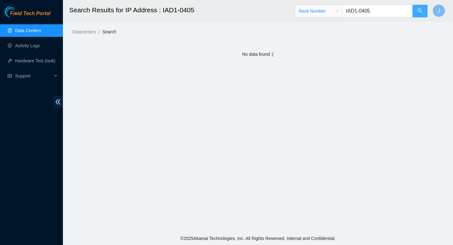
click at [419, 11] on icon "search" at bounding box center [420, 10] width 4 height 4
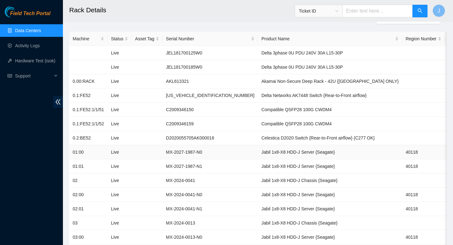
scroll to position [59, 0]
drag, startPoint x: 212, startPoint y: 166, endPoint x: 166, endPoint y: 166, distance: 46.3
click at [166, 166] on tr "01:01 Live MX-2027-1987-N1 Jabil 1x8-X8 HDD-J Server {Seagate} 40118 23.199.35.…" at bounding box center [339, 167] width 540 height 14
copy tr "MX-2027-1987-N1"
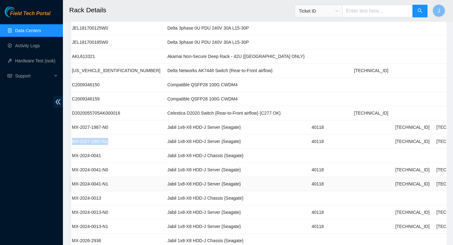
scroll to position [0, 96]
drag, startPoint x: 373, startPoint y: 183, endPoint x: 338, endPoint y: 181, distance: 35.3
click at [390, 181] on td "[TECHNICAL_ID]" at bounding box center [410, 184] width 41 height 14
copy td "[TECHNICAL_ID]"
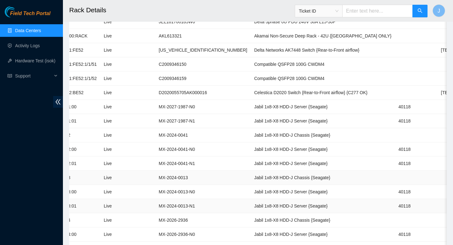
scroll to position [0, 0]
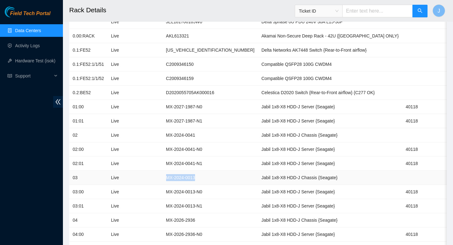
drag, startPoint x: 205, startPoint y: 178, endPoint x: 162, endPoint y: 176, distance: 42.2
click at [162, 176] on tr "03 Live MX-2024-0013 Jabil 1x8-X8 HDD-J Chassis {Seagate}" at bounding box center [339, 178] width 540 height 14
copy tr "MX-2024-0013"
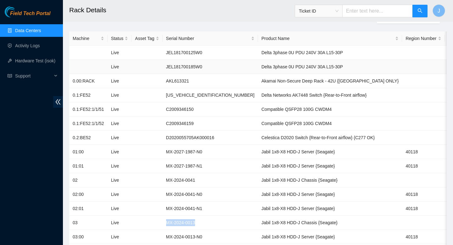
scroll to position [62, 0]
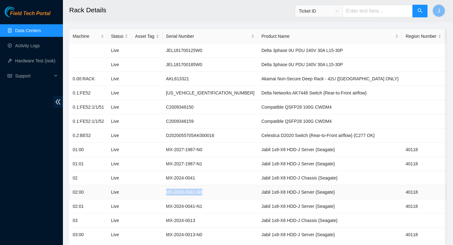
drag, startPoint x: 211, startPoint y: 192, endPoint x: 165, endPoint y: 189, distance: 45.7
click at [165, 189] on tr "02:00 Live MX-2024-0041-N0 Jabil 1x8-X8 HDD-J Server {Seagate} 40118 23.199.35.…" at bounding box center [339, 192] width 540 height 14
copy tr "MX-2024-0041-N0"
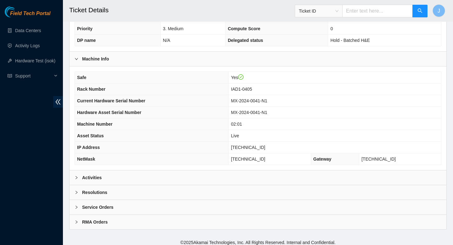
scroll to position [182, 0]
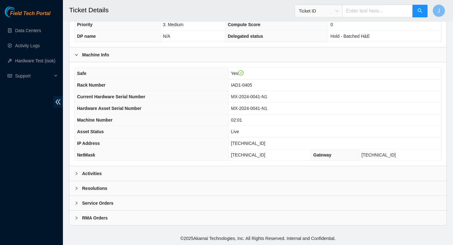
click at [176, 180] on div "Activities" at bounding box center [258, 173] width 377 height 14
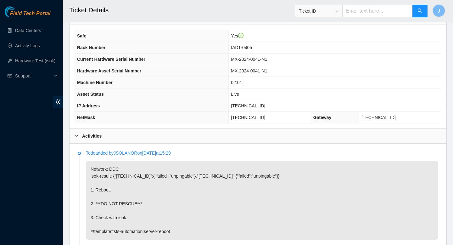
scroll to position [219, 0]
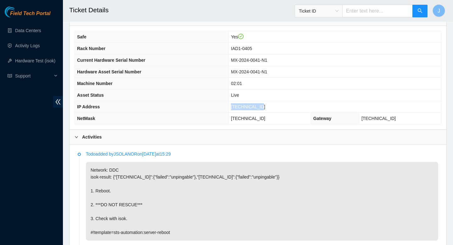
drag, startPoint x: 277, startPoint y: 107, endPoint x: 239, endPoint y: 109, distance: 38.4
click at [239, 108] on tr "IP Address [TECHNICAL_ID]" at bounding box center [258, 107] width 366 height 12
copy tr "[TECHNICAL_ID]"
drag, startPoint x: 287, startPoint y: 60, endPoint x: 231, endPoint y: 64, distance: 56.2
click at [231, 64] on tr "Current Hardware Serial Number MX-2024-0041-N1" at bounding box center [258, 60] width 366 height 12
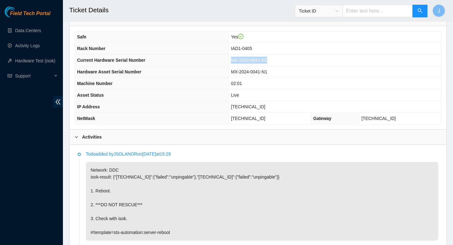
copy tr "MX-2024-0041-N1"
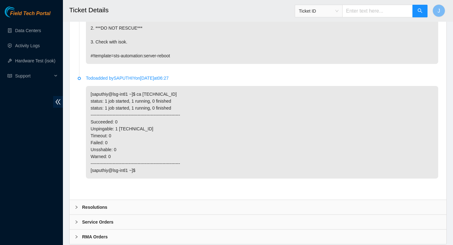
scroll to position [414, 0]
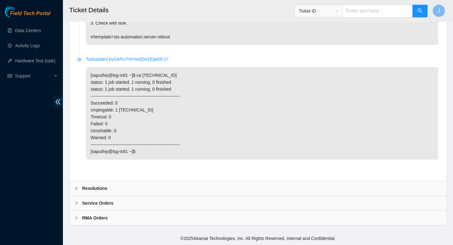
click at [187, 220] on div "RMA Orders" at bounding box center [258, 217] width 377 height 14
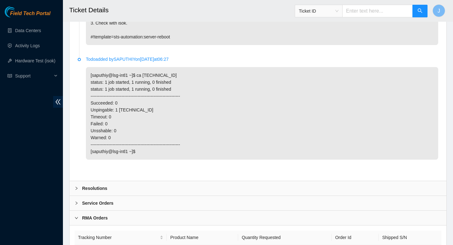
scroll to position [458, 0]
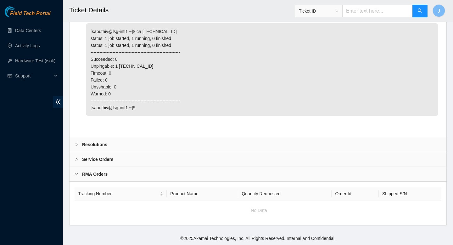
click at [176, 160] on div "Service Orders" at bounding box center [258, 159] width 377 height 14
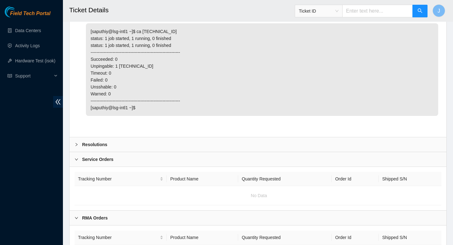
click at [207, 144] on div "Resolutions" at bounding box center [258, 144] width 377 height 14
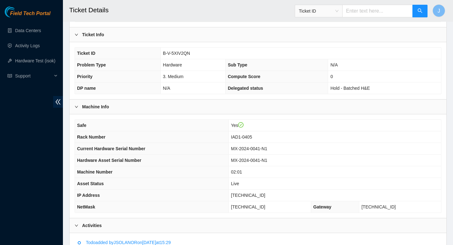
scroll to position [128, 0]
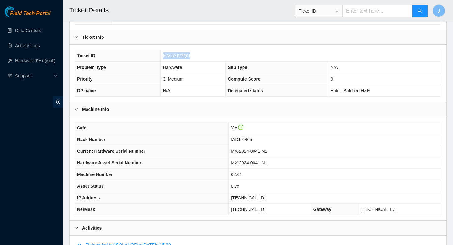
drag, startPoint x: 192, startPoint y: 56, endPoint x: 152, endPoint y: 53, distance: 40.4
click at [152, 53] on tr "Ticket ID B-V-5XIV2QN" at bounding box center [258, 56] width 366 height 12
copy tr "B-V-5XIV2QN"
drag, startPoint x: 288, startPoint y: 152, endPoint x: 241, endPoint y: 154, distance: 47.2
click at [241, 154] on tr "Current Hardware Serial Number MX-2024-0041-N1" at bounding box center [258, 151] width 366 height 12
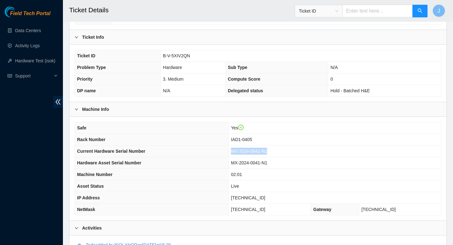
copy tr "MX-2024-0041-N1"
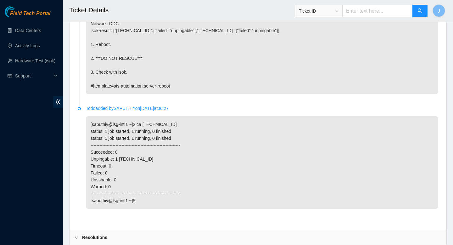
scroll to position [368, 0]
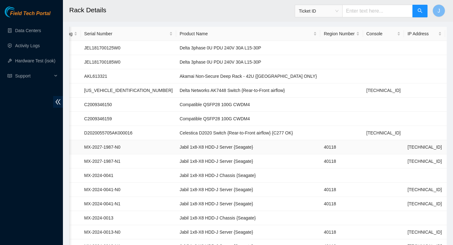
scroll to position [0, 96]
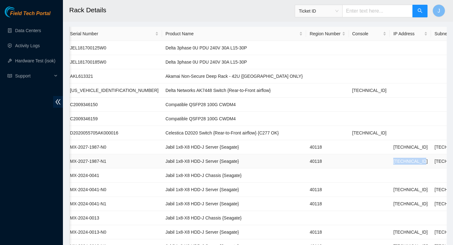
drag, startPoint x: 373, startPoint y: 162, endPoint x: 341, endPoint y: 160, distance: 32.8
click at [390, 160] on td "[TECHNICAL_ID]" at bounding box center [410, 161] width 41 height 14
copy td "[TECHNICAL_ID]"
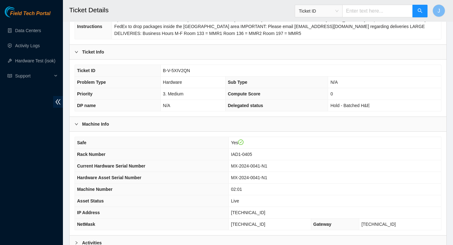
scroll to position [182, 0]
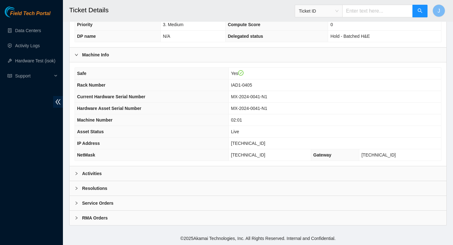
click at [231, 174] on div "Activities" at bounding box center [258, 173] width 377 height 14
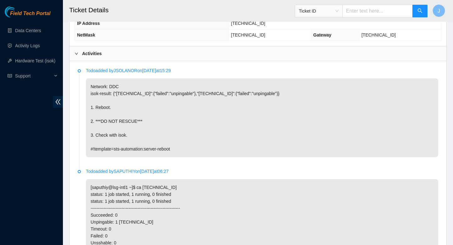
scroll to position [414, 0]
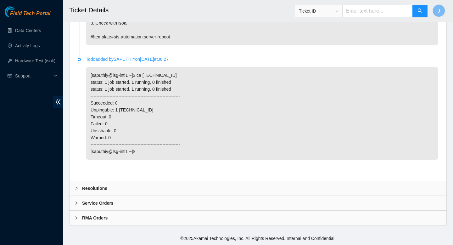
click at [109, 187] on div "Resolutions" at bounding box center [258, 188] width 377 height 14
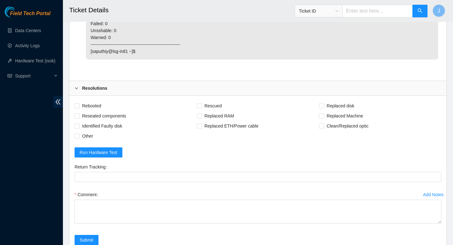
scroll to position [515, 0]
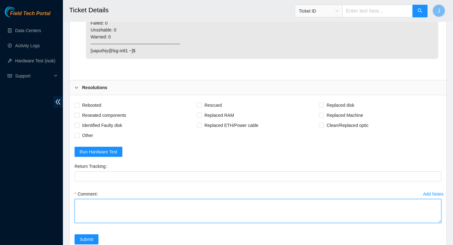
click at [135, 201] on textarea "Comment" at bounding box center [258, 211] width 367 height 24
paste textarea "B-V-5XIV2QN Please be advised the ticketed machine SN MX-2024-0041-N1 is not pr…"
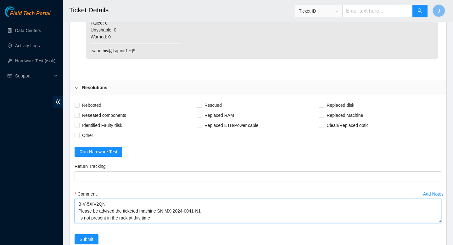
scroll to position [12, 0]
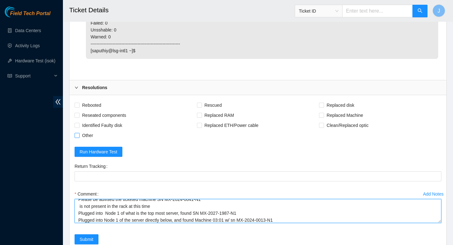
type textarea "B-V-5XIV2QN Please be advised the ticketed machine SN MX-2024-0041-N1 is not pr…"
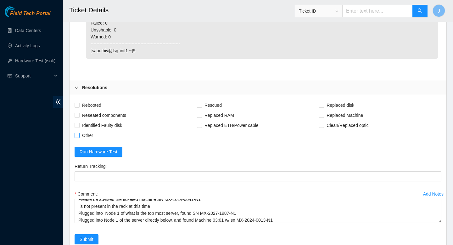
click at [78, 135] on input "Other" at bounding box center [77, 135] width 4 height 4
checkbox input "true"
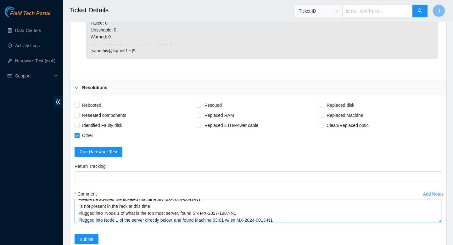
scroll to position [14, 0]
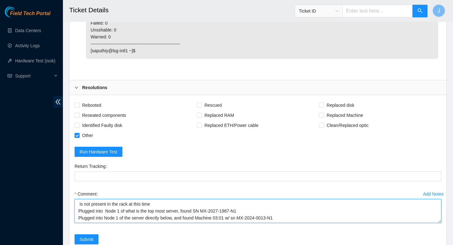
click at [305, 216] on textarea "B-V-5XIV2QN Please be advised the ticketed machine SN MX-2024-0041-N1 is not pr…" at bounding box center [258, 211] width 367 height 24
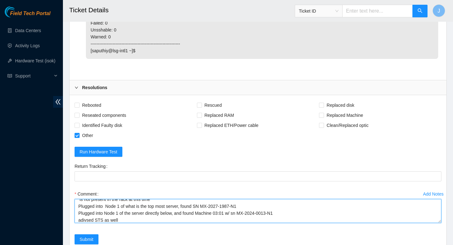
click at [84, 218] on textarea "B-V-5XIV2QN Please be advised the ticketed machine SN MX-2024-0041-N1 is not pr…" at bounding box center [258, 211] width 367 height 24
click at [104, 221] on textarea "B-V-5XIV2QN Please be advised the ticketed machine SN MX-2024-0041-N1 is not pr…" at bounding box center [258, 211] width 367 height 24
type textarea "B-V-5XIV2QN Please be advised the ticketed machine SN MX-2024-0041-N1 is not pr…"
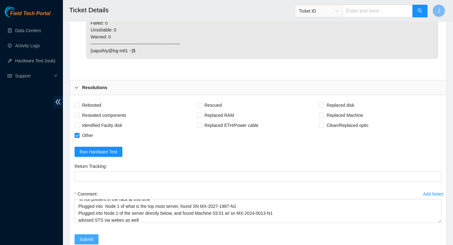
click at [85, 238] on span "Submit" at bounding box center [87, 239] width 14 height 7
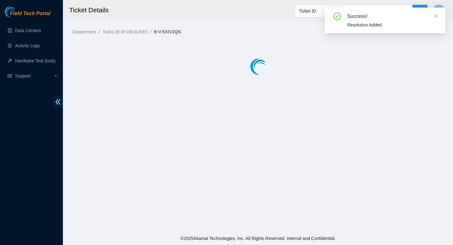
scroll to position [0, 0]
